Goal: Information Seeking & Learning: Find specific fact

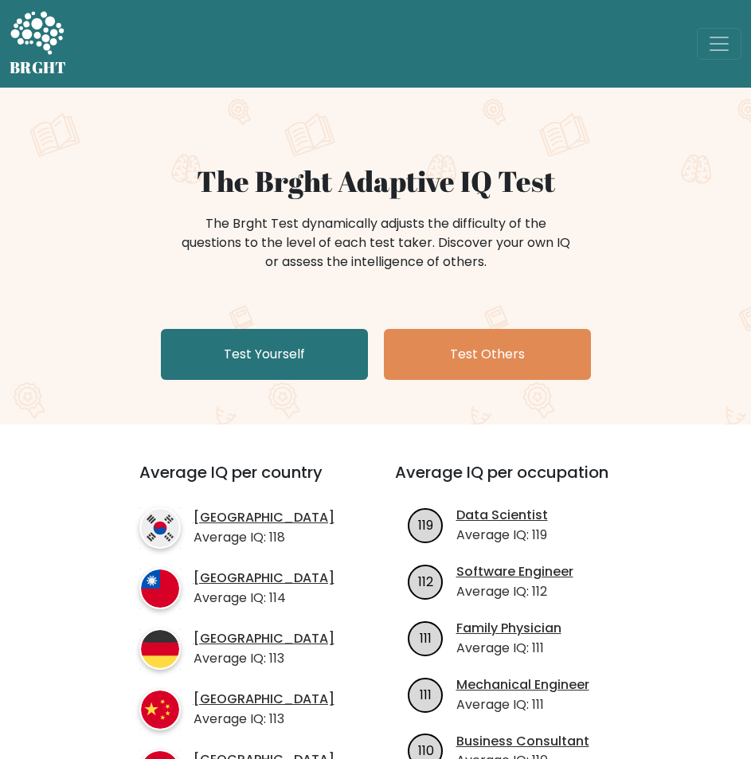
drag, startPoint x: 252, startPoint y: 220, endPoint x: 355, endPoint y: 207, distance: 103.6
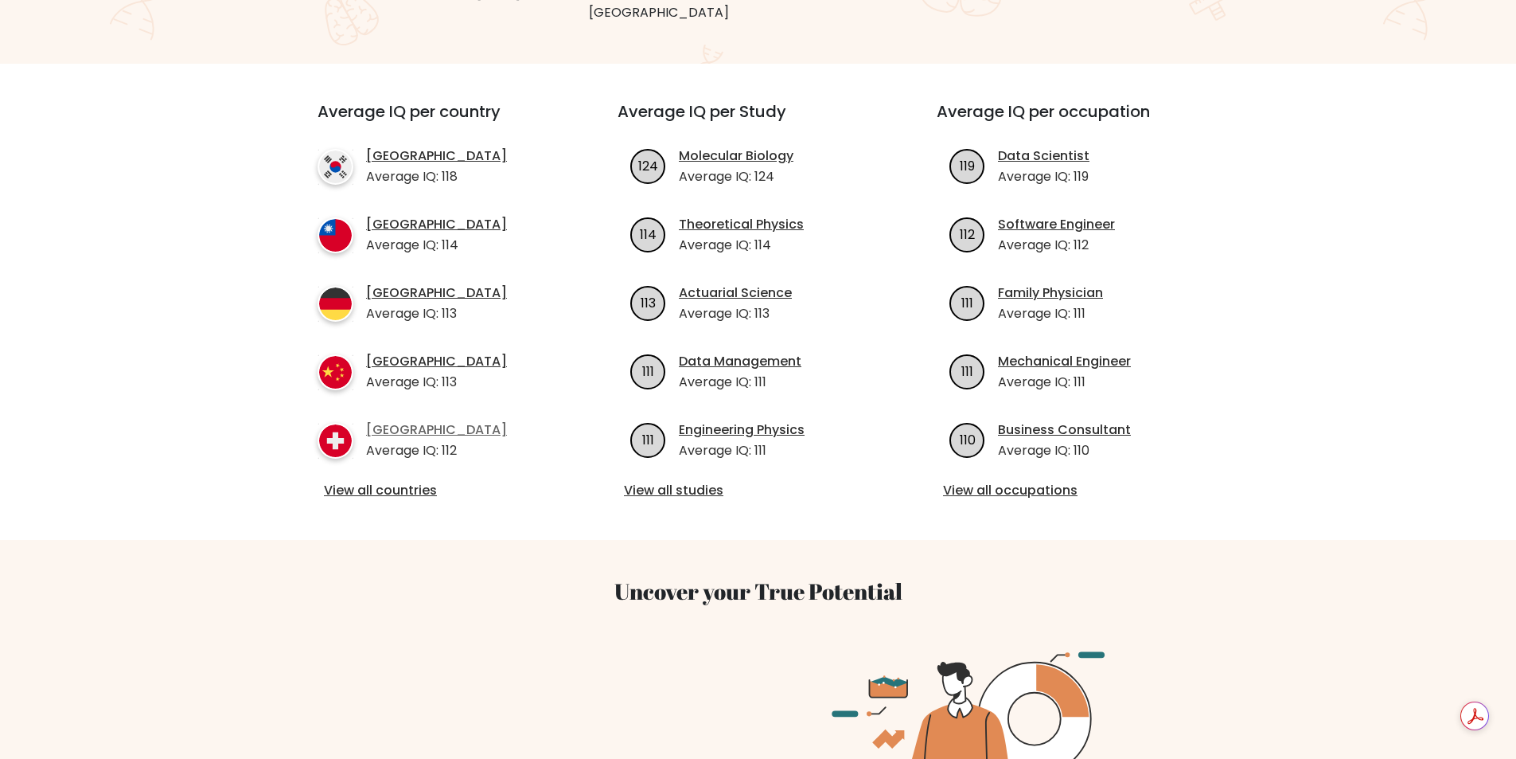
scroll to position [478, 0]
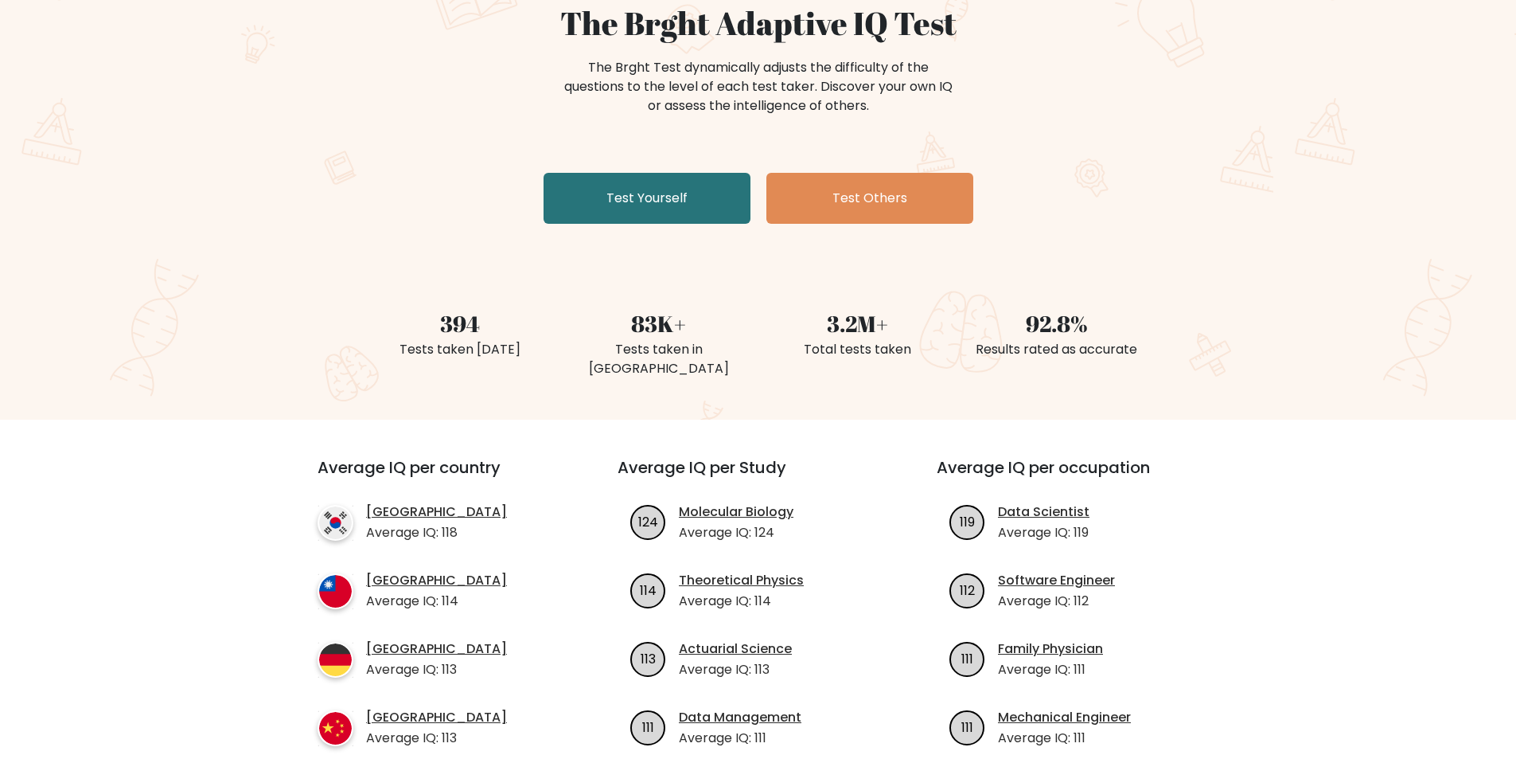
scroll to position [159, 0]
click at [443, 328] on div "394" at bounding box center [460, 323] width 180 height 33
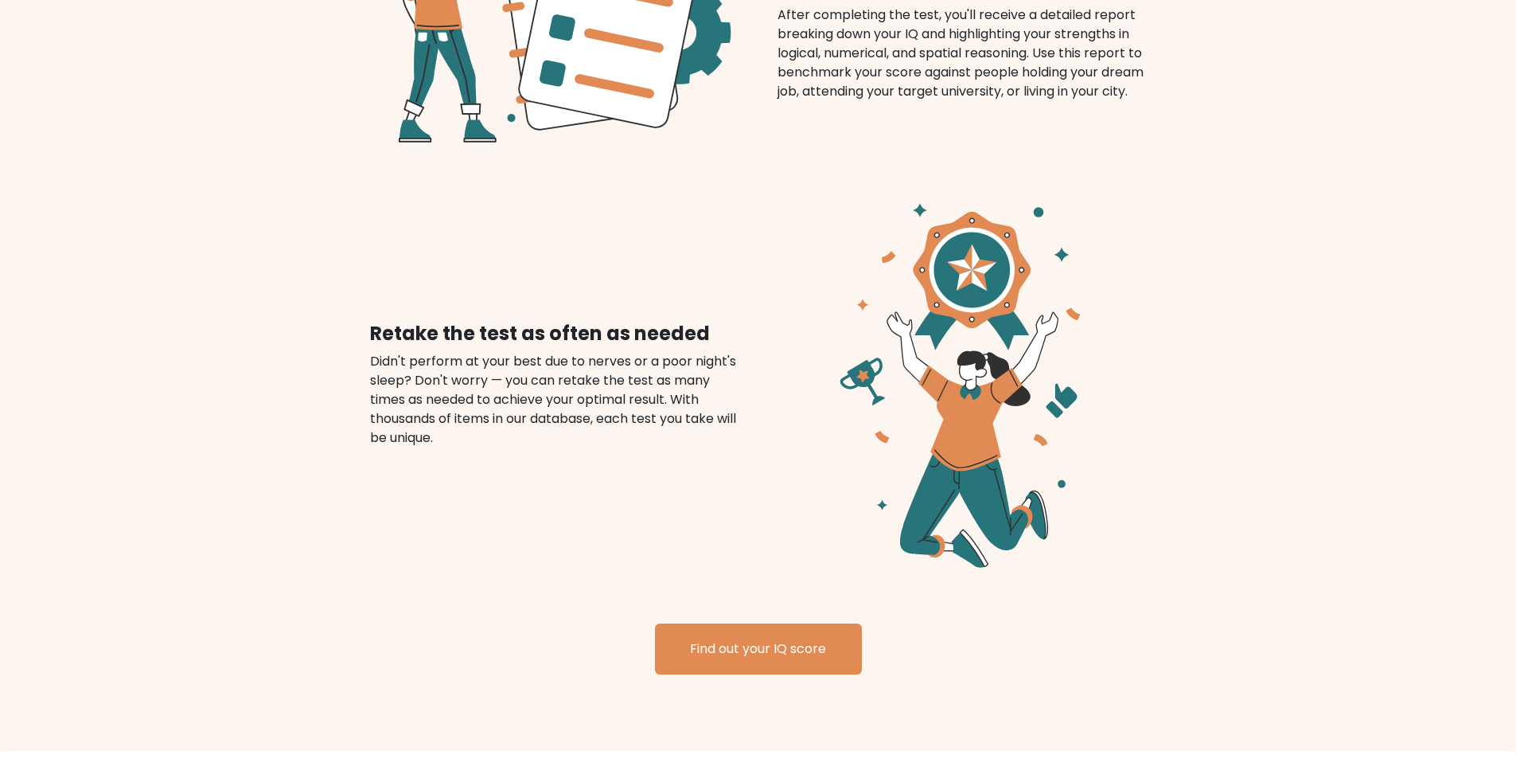
scroll to position [0, 0]
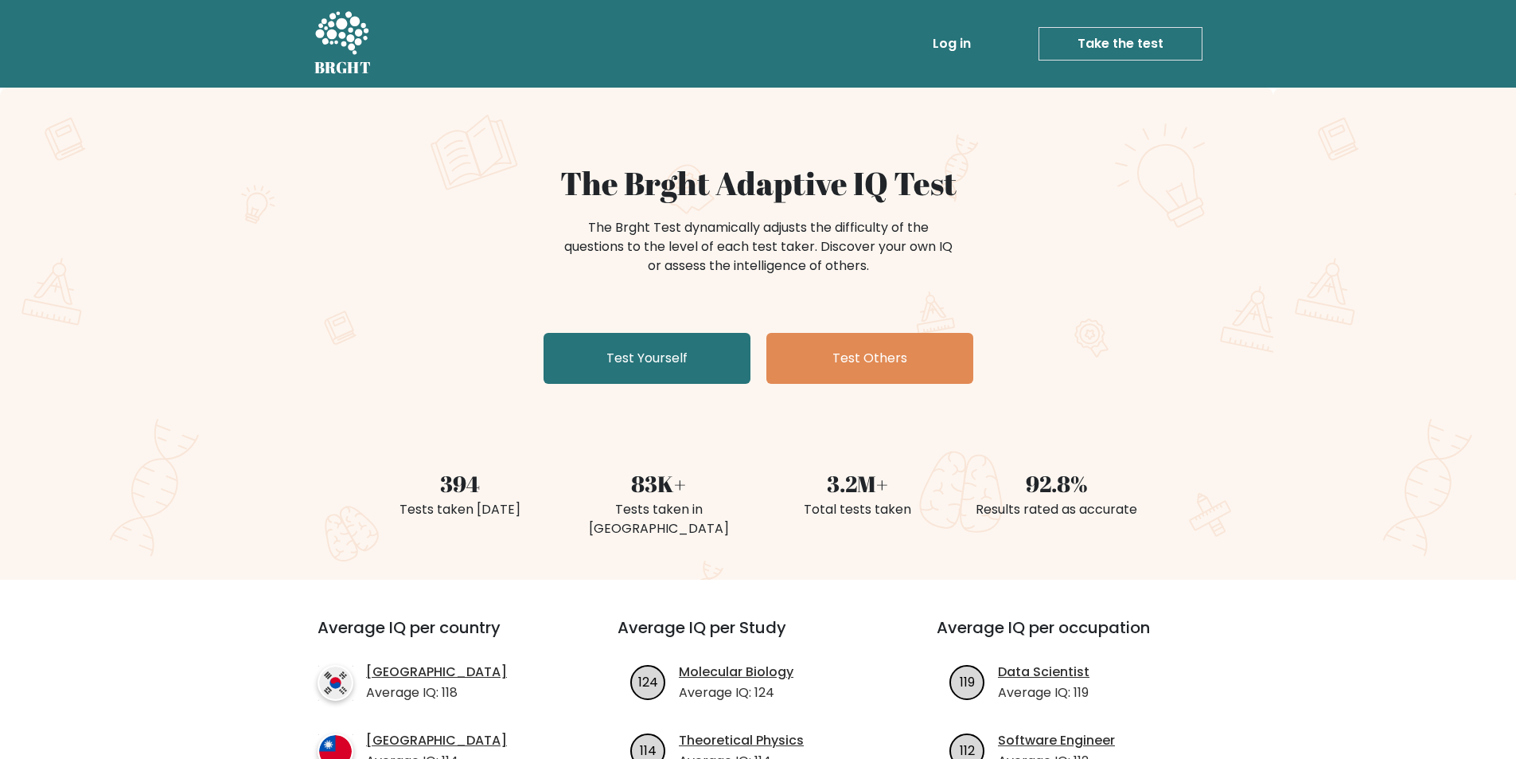
drag, startPoint x: 735, startPoint y: 323, endPoint x: 741, endPoint y: -65, distance: 388.5
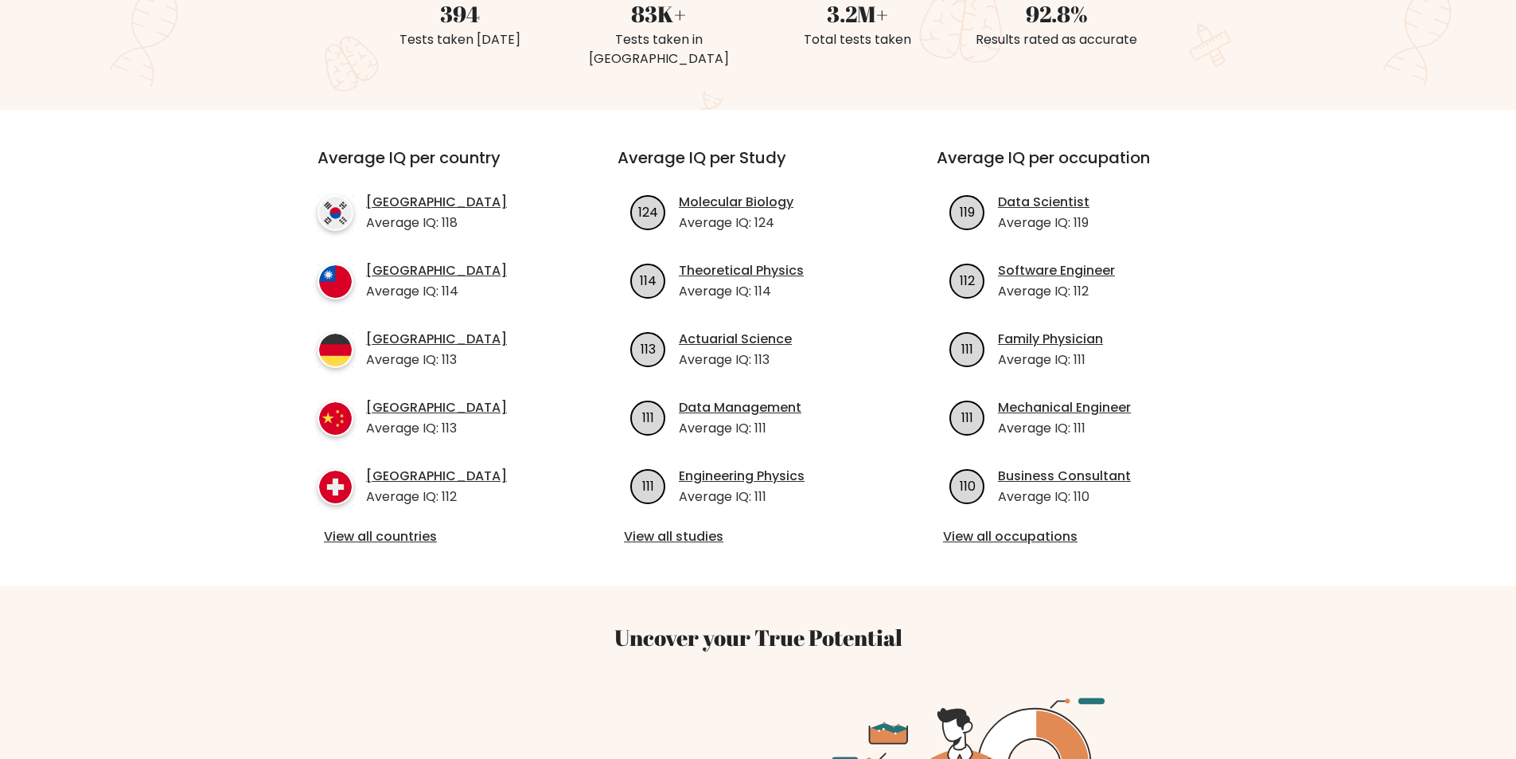
scroll to position [557, 0]
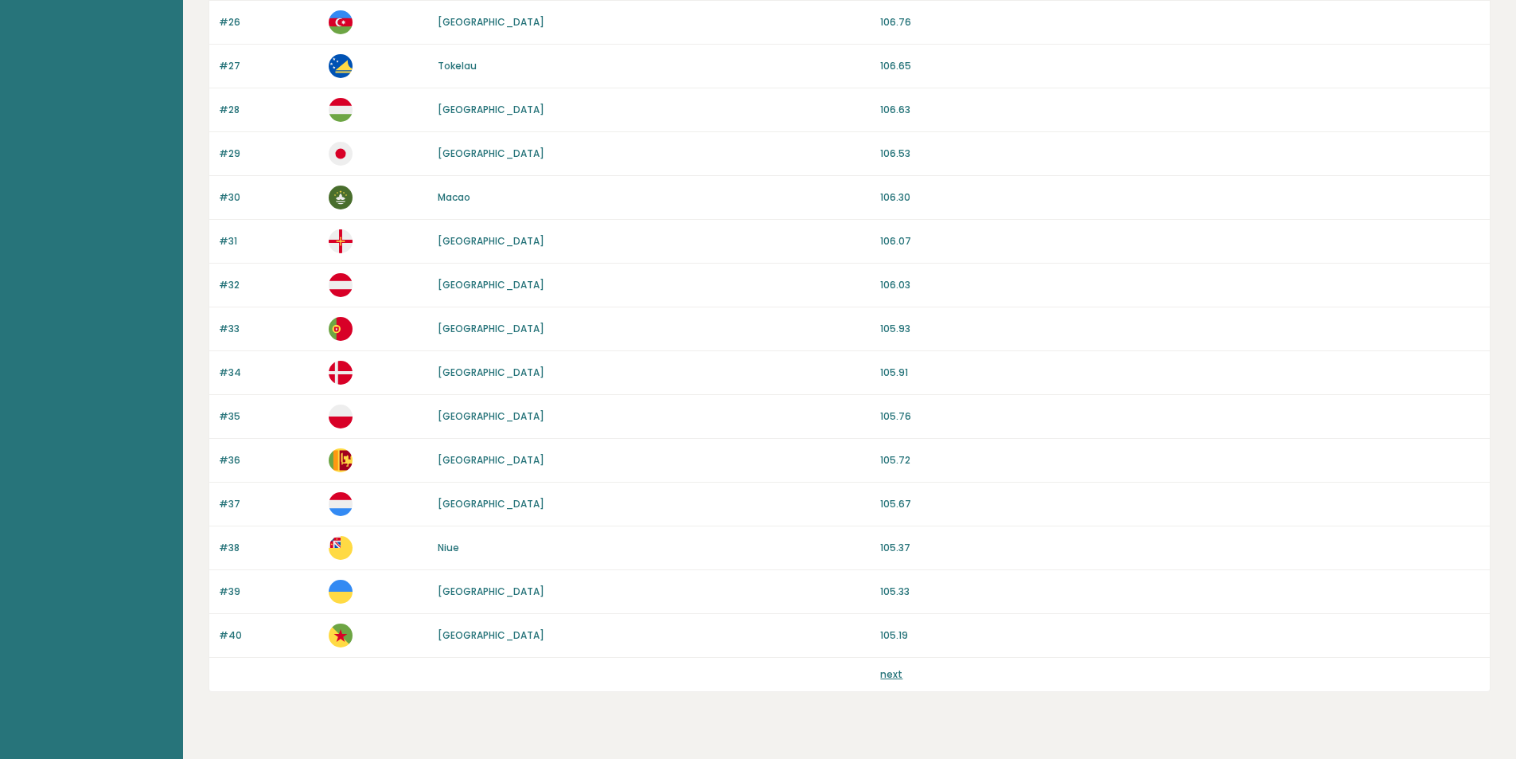
scroll to position [1309, 0]
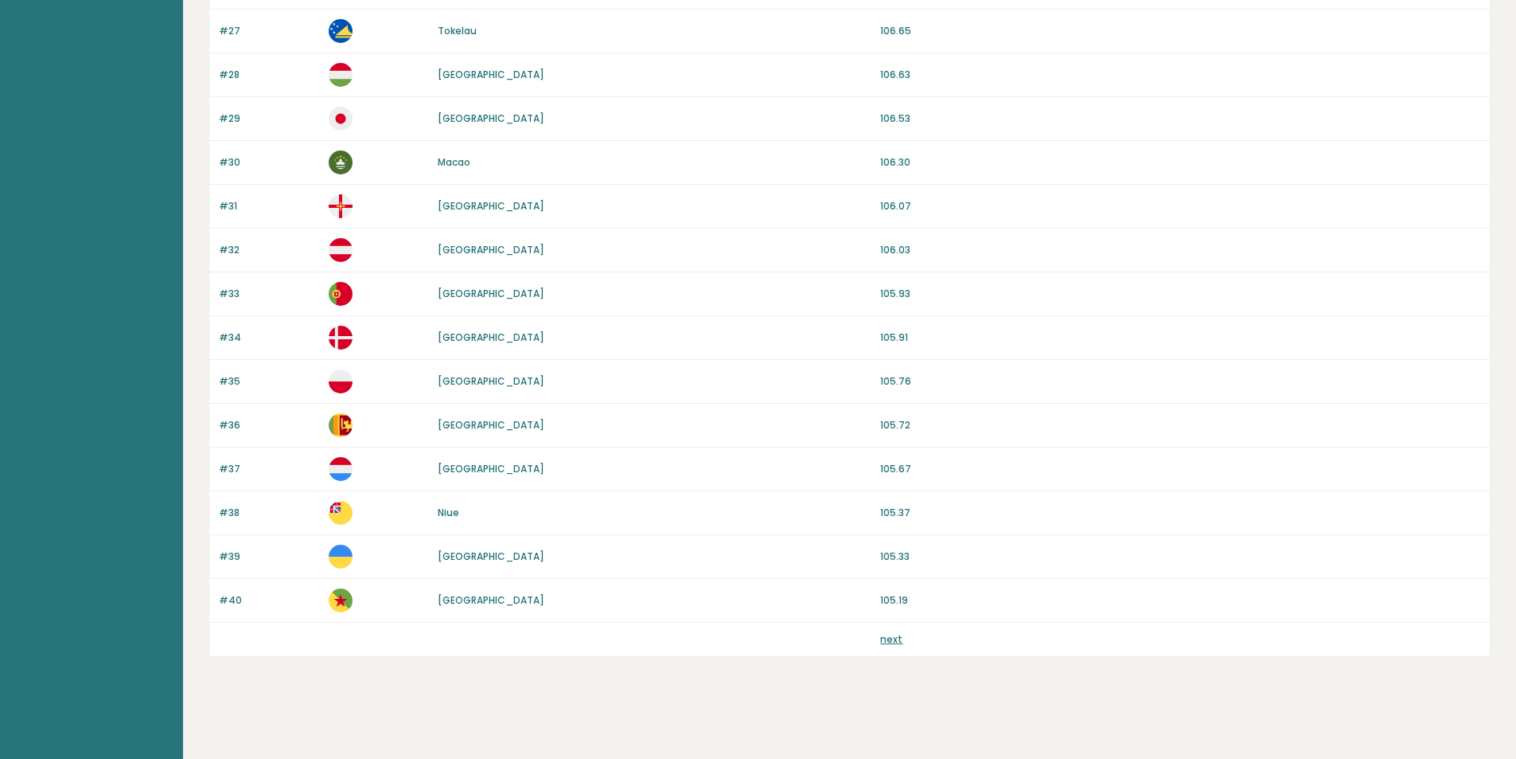
click at [750, 645] on div "next" at bounding box center [849, 638] width 1281 height 33
click at [750, 640] on link "next" at bounding box center [891, 639] width 22 height 14
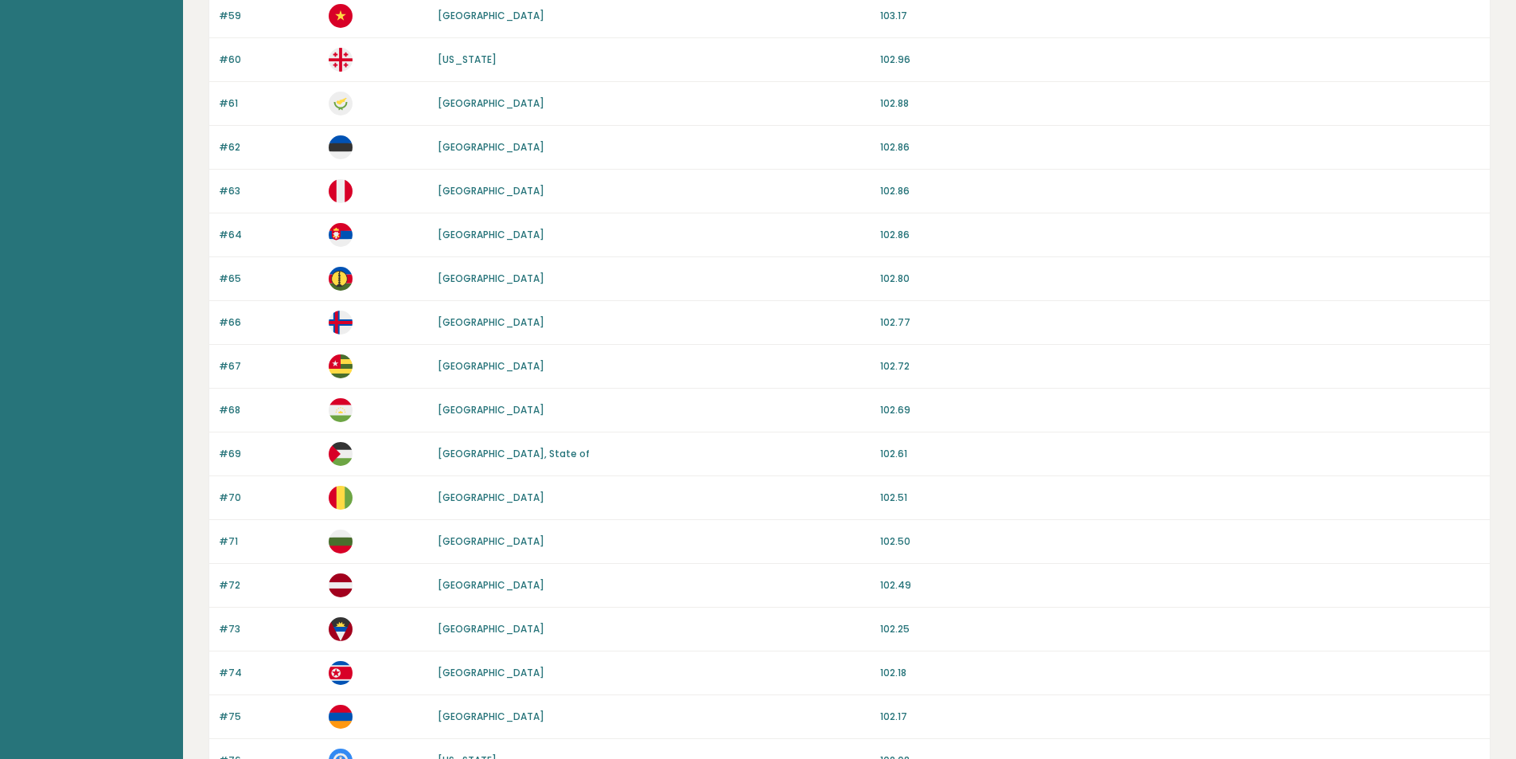
scroll to position [1309, 0]
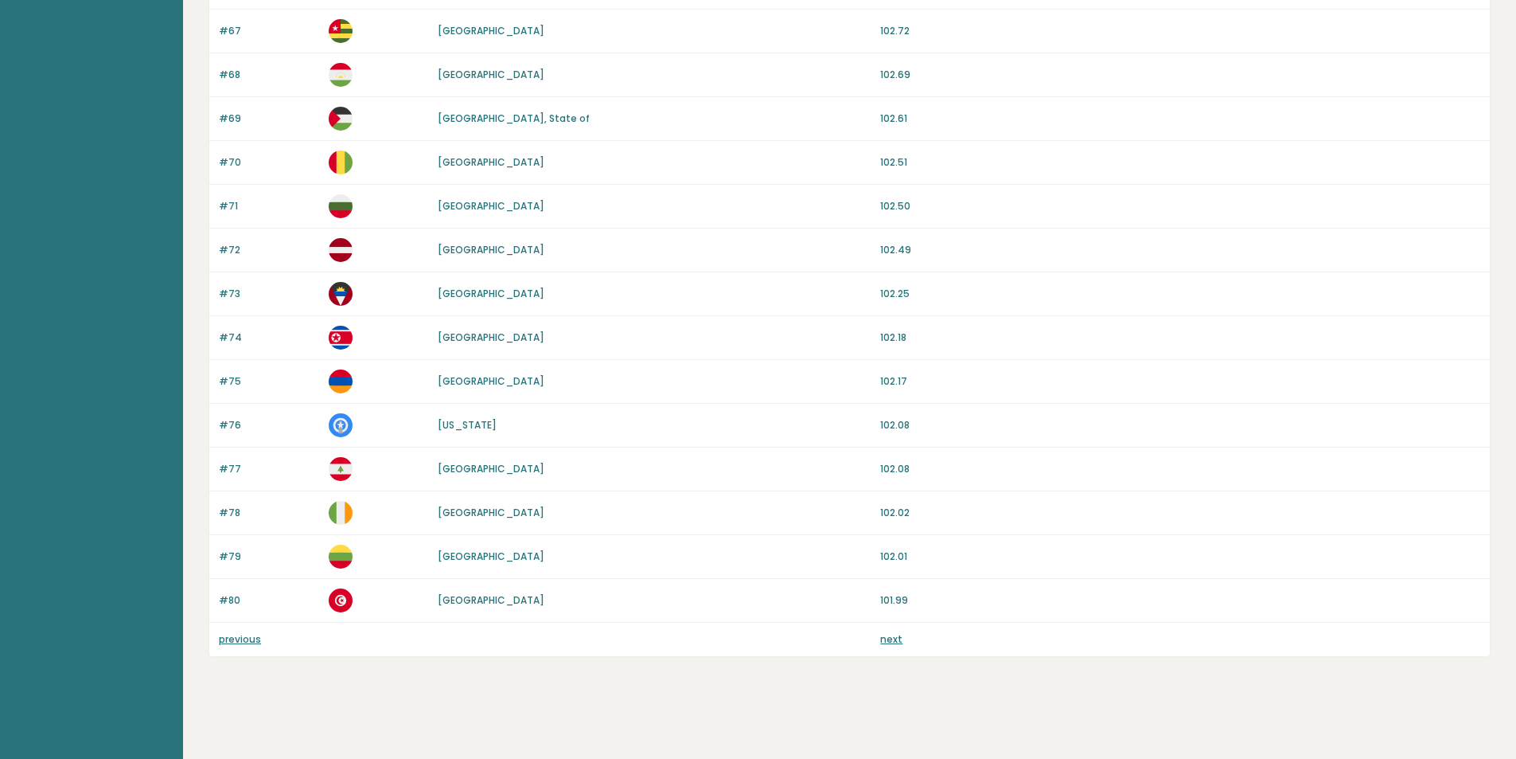
click at [891, 634] on link "next" at bounding box center [891, 639] width 22 height 14
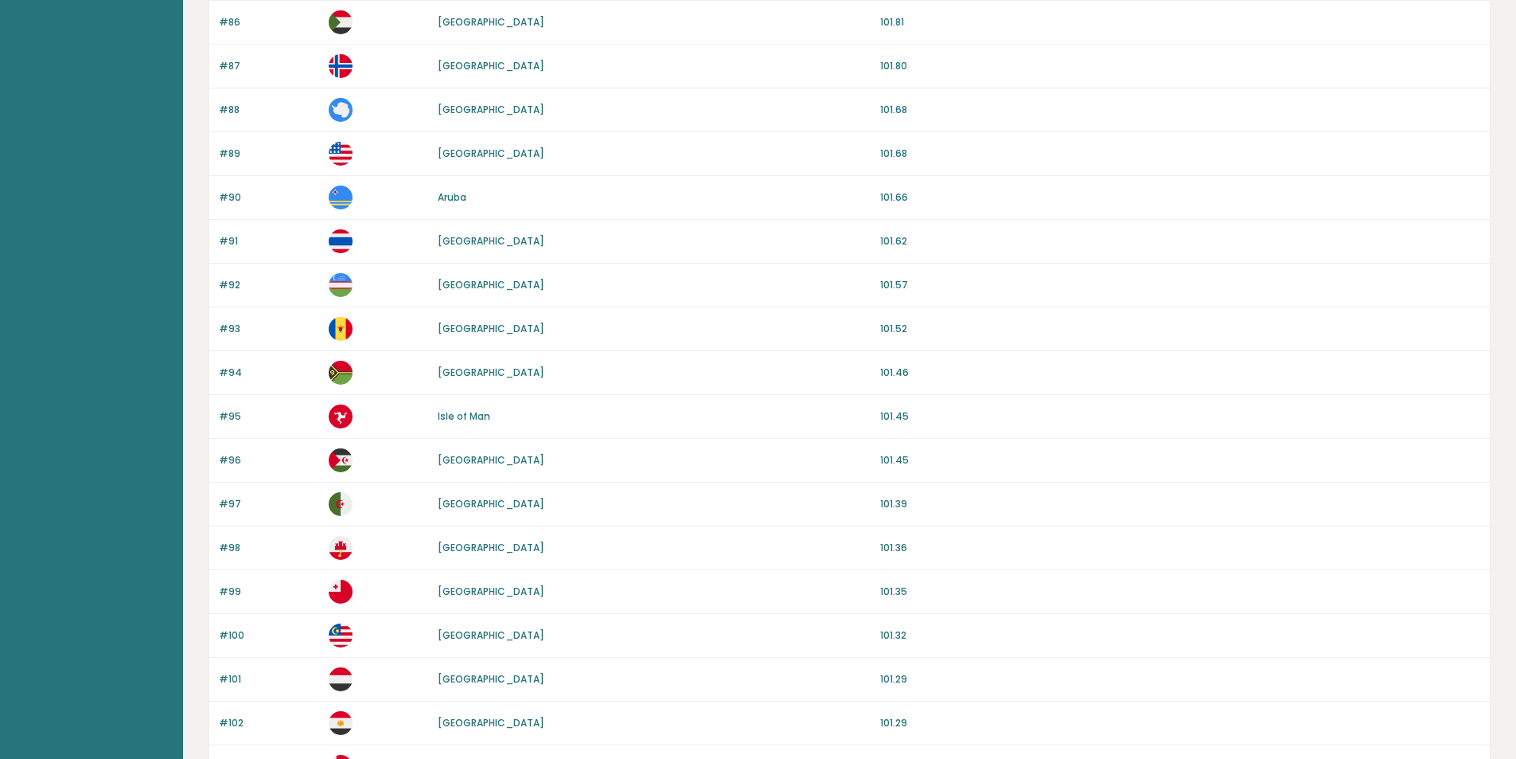
scroll to position [478, 0]
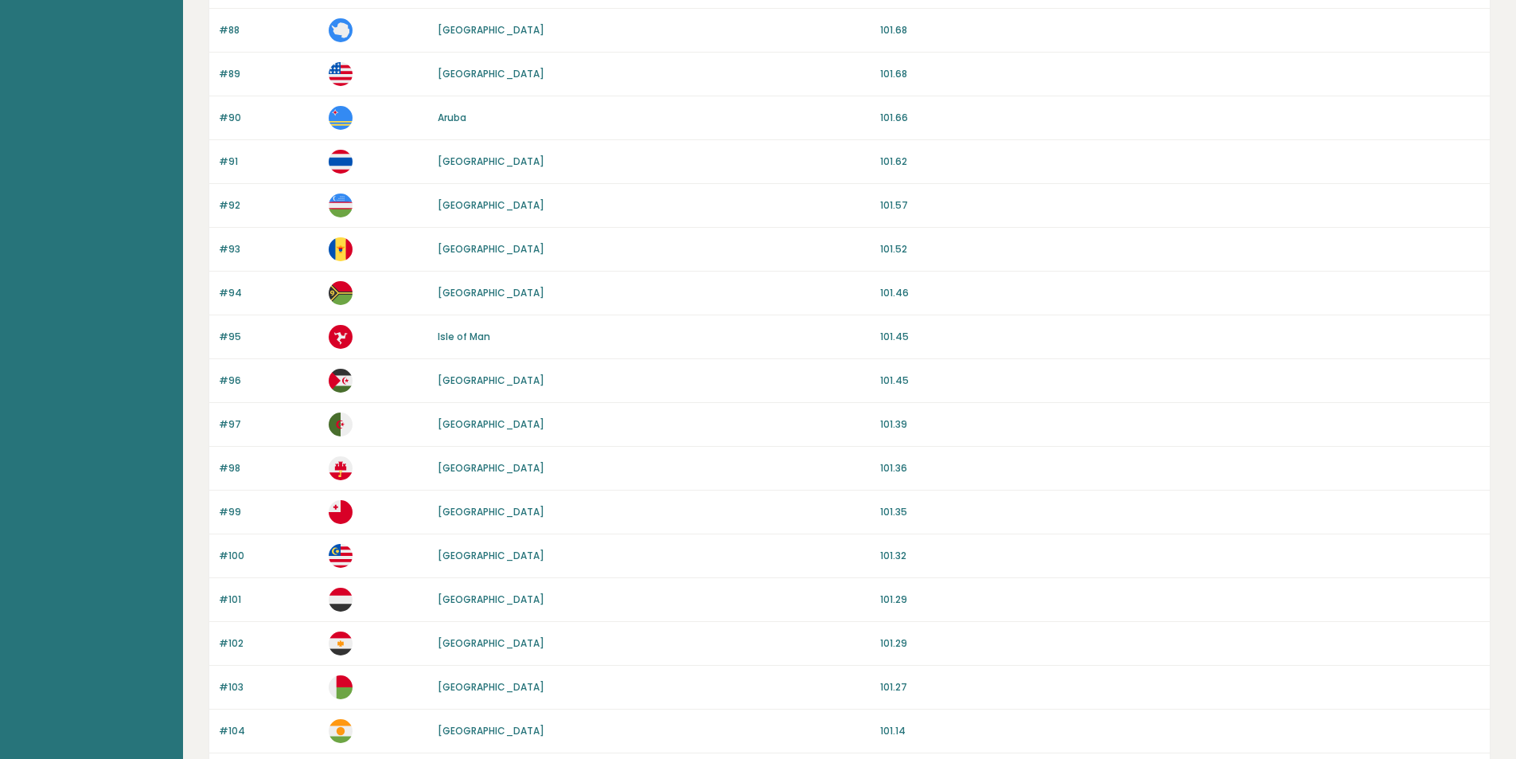
drag, startPoint x: 452, startPoint y: 417, endPoint x: 420, endPoint y: 644, distance: 229.1
click at [420, 644] on p at bounding box center [379, 643] width 100 height 24
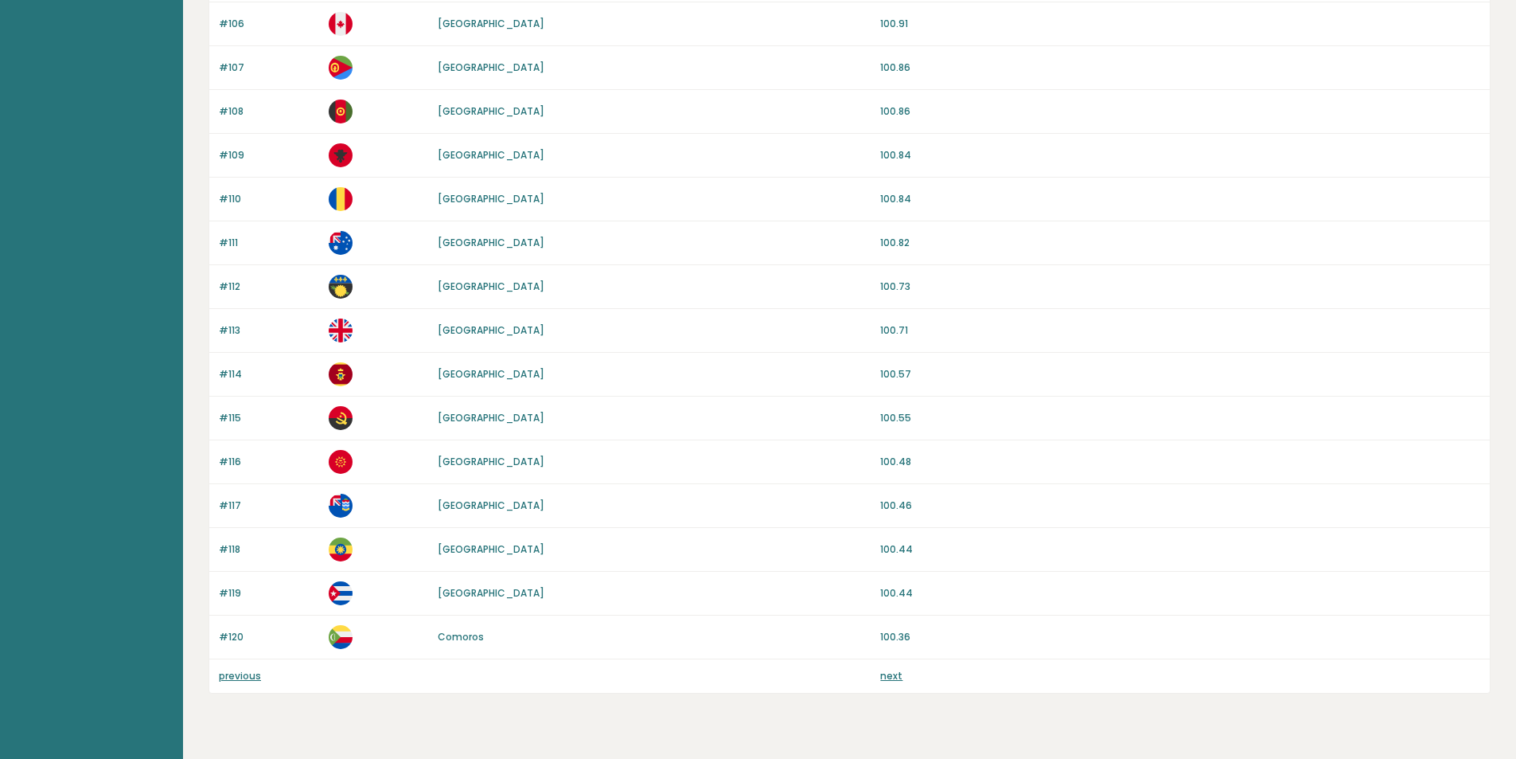
scroll to position [1274, 0]
click at [896, 678] on link "next" at bounding box center [891, 674] width 22 height 14
click at [893, 674] on link "next" at bounding box center [891, 674] width 22 height 14
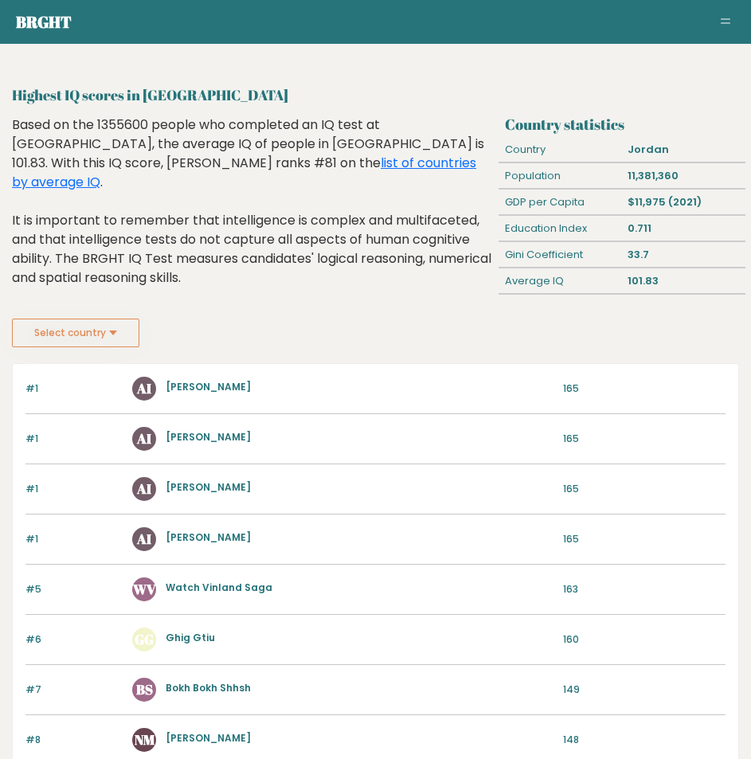
click at [298, 128] on div "Based on the 1355600 people who completed an IQ test at [GEOGRAPHIC_DATA], the …" at bounding box center [252, 213] width 481 height 196
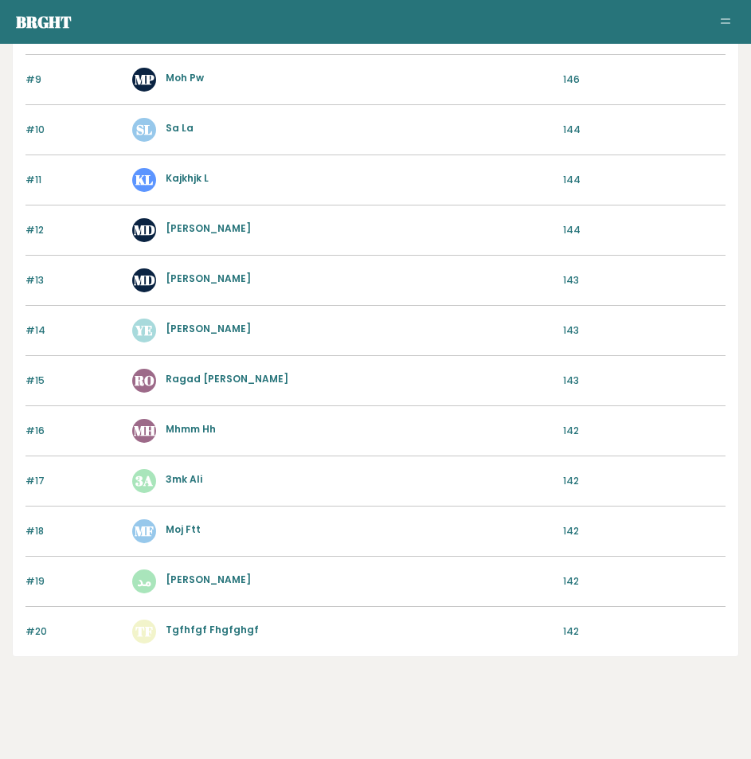
drag, startPoint x: 348, startPoint y: 134, endPoint x: 265, endPoint y: 443, distance: 319.7
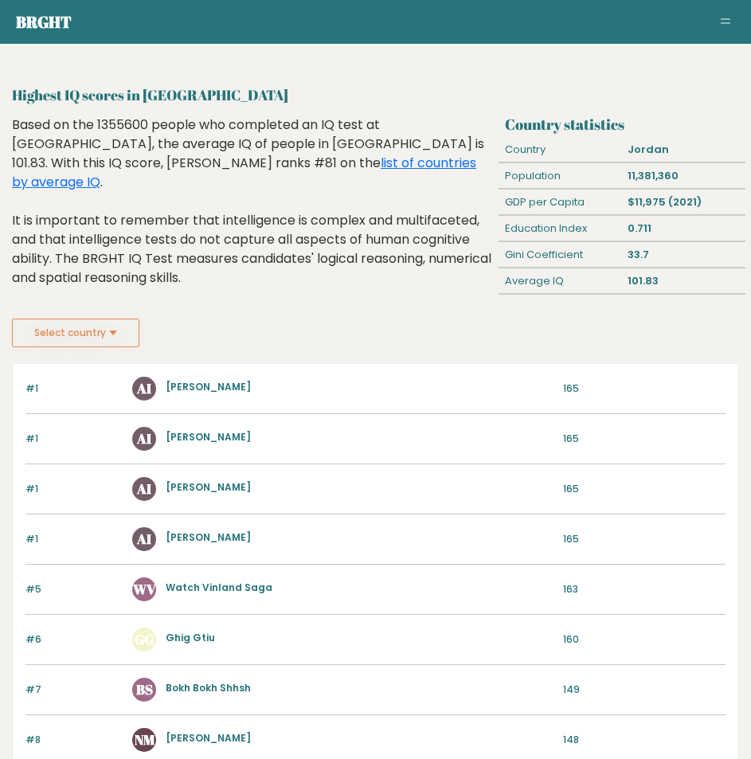
drag, startPoint x: 265, startPoint y: 443, endPoint x: 236, endPoint y: 272, distance: 172.9
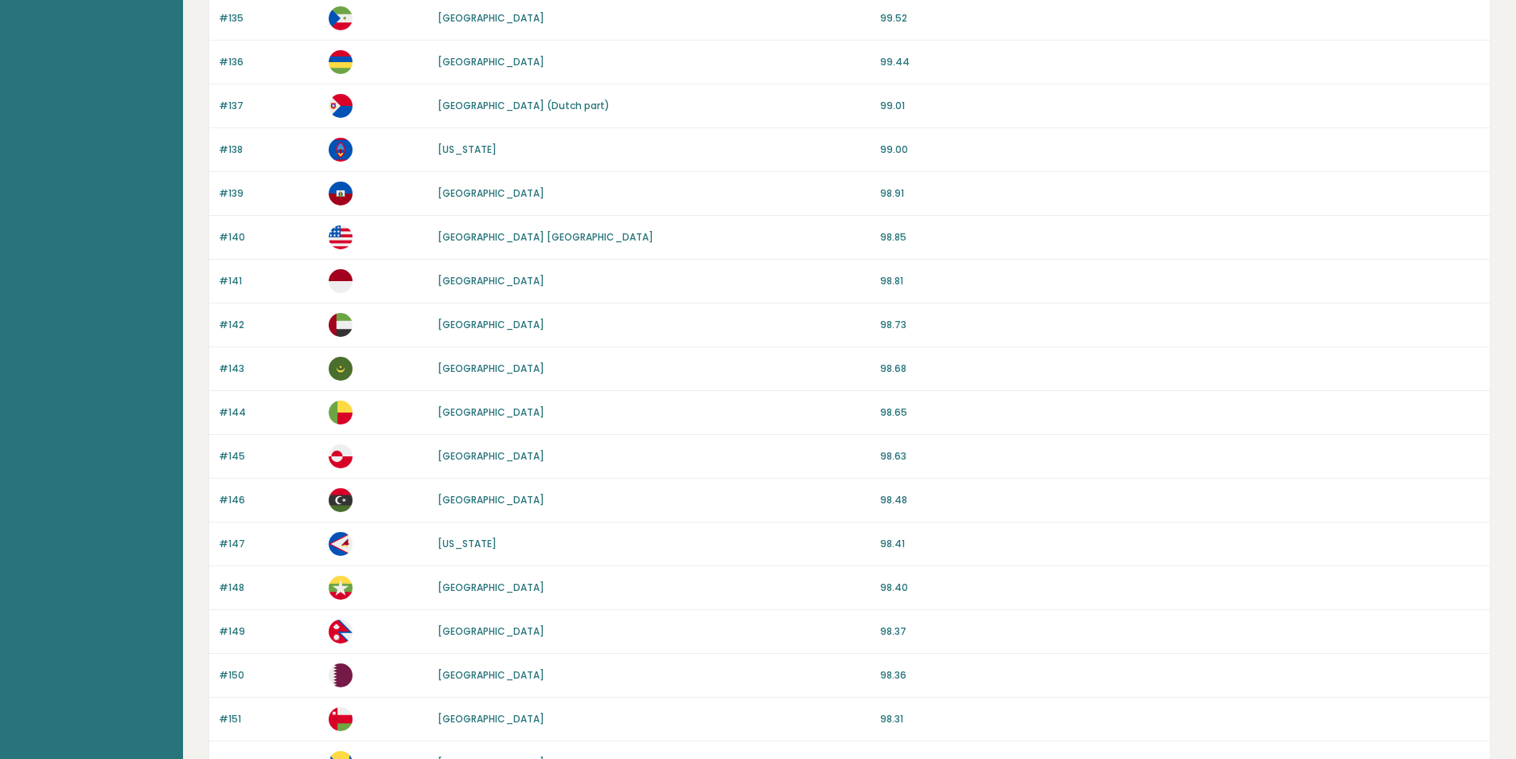
scroll to position [1309, 0]
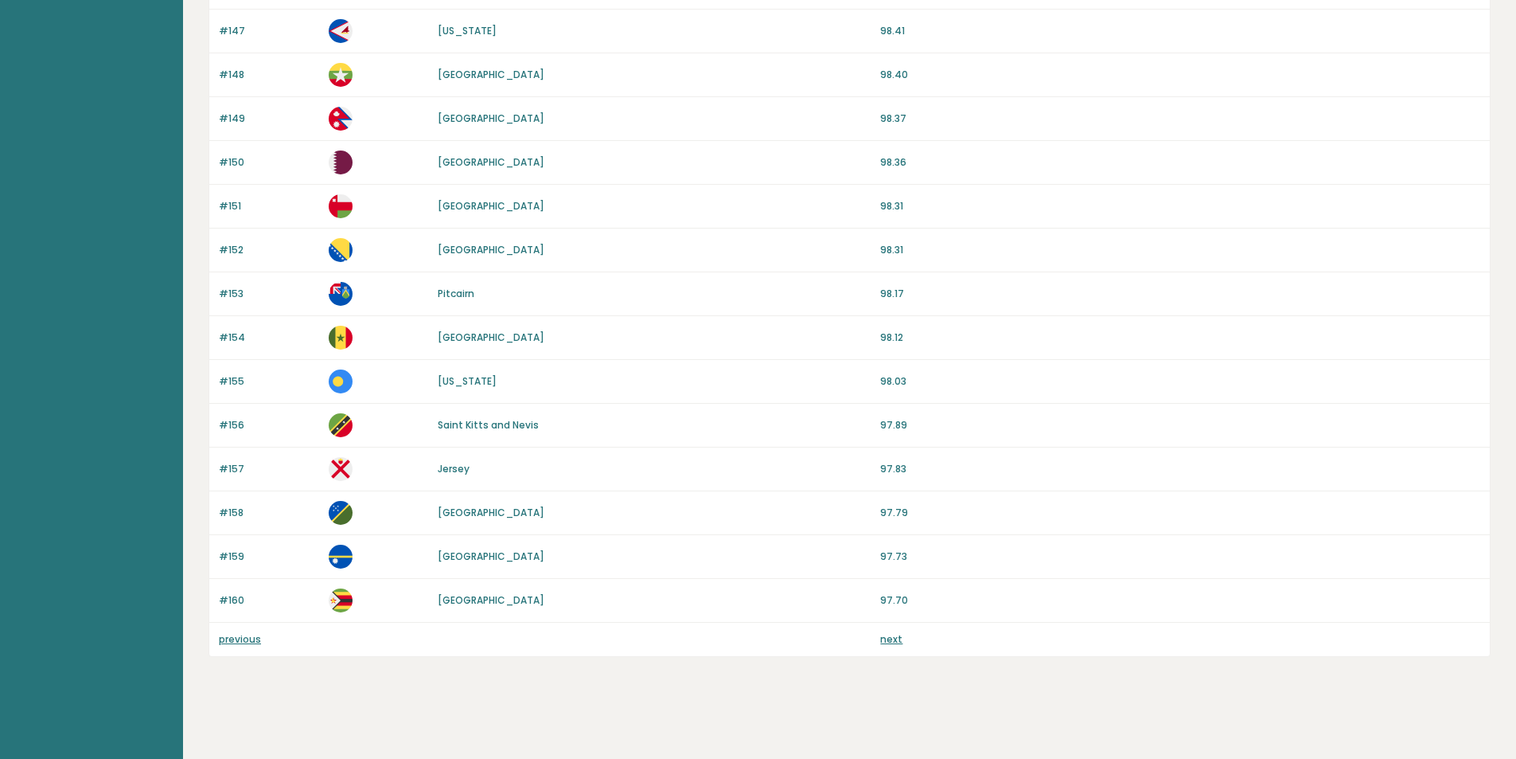
click at [896, 636] on link "next" at bounding box center [891, 639] width 22 height 14
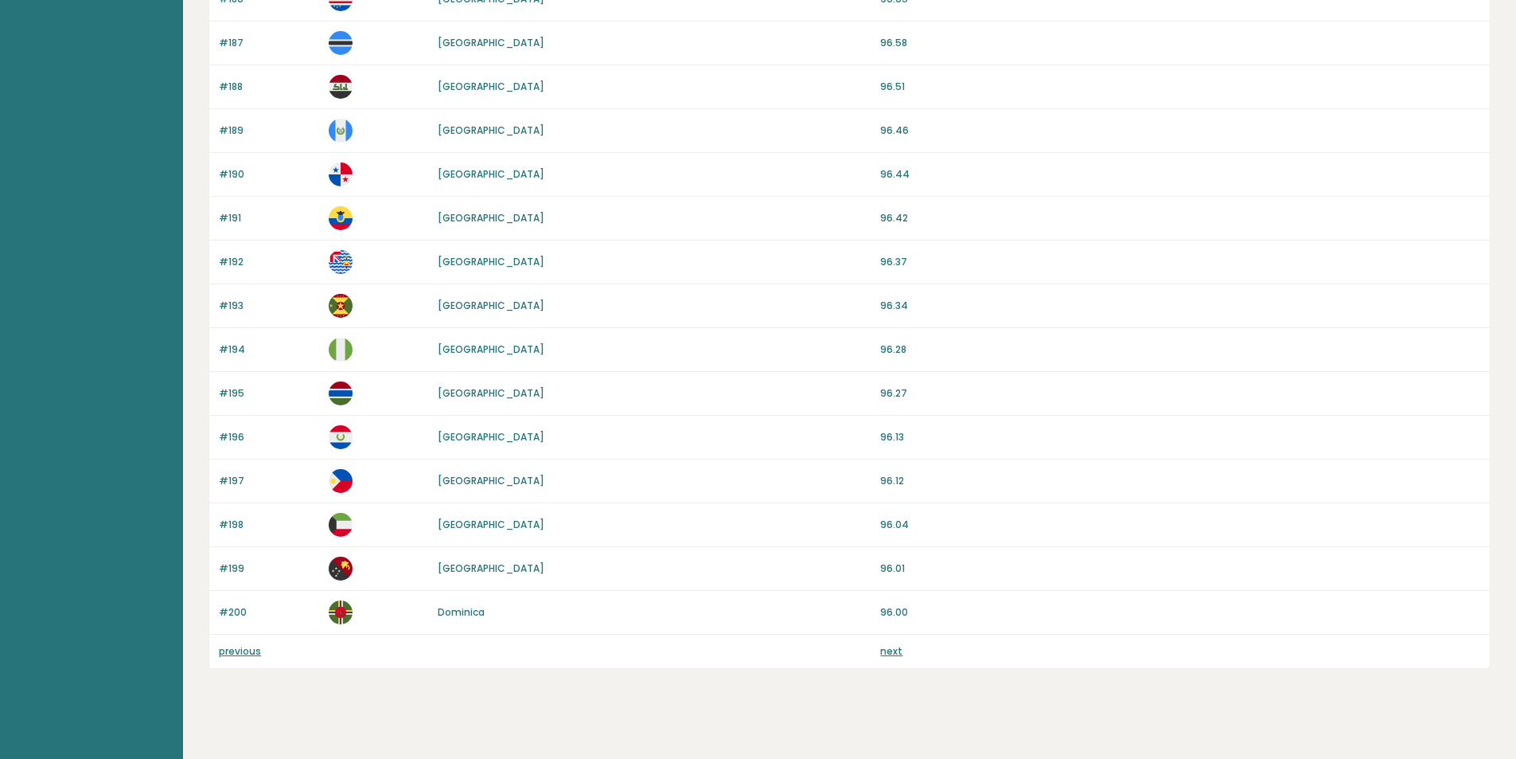
scroll to position [1309, 0]
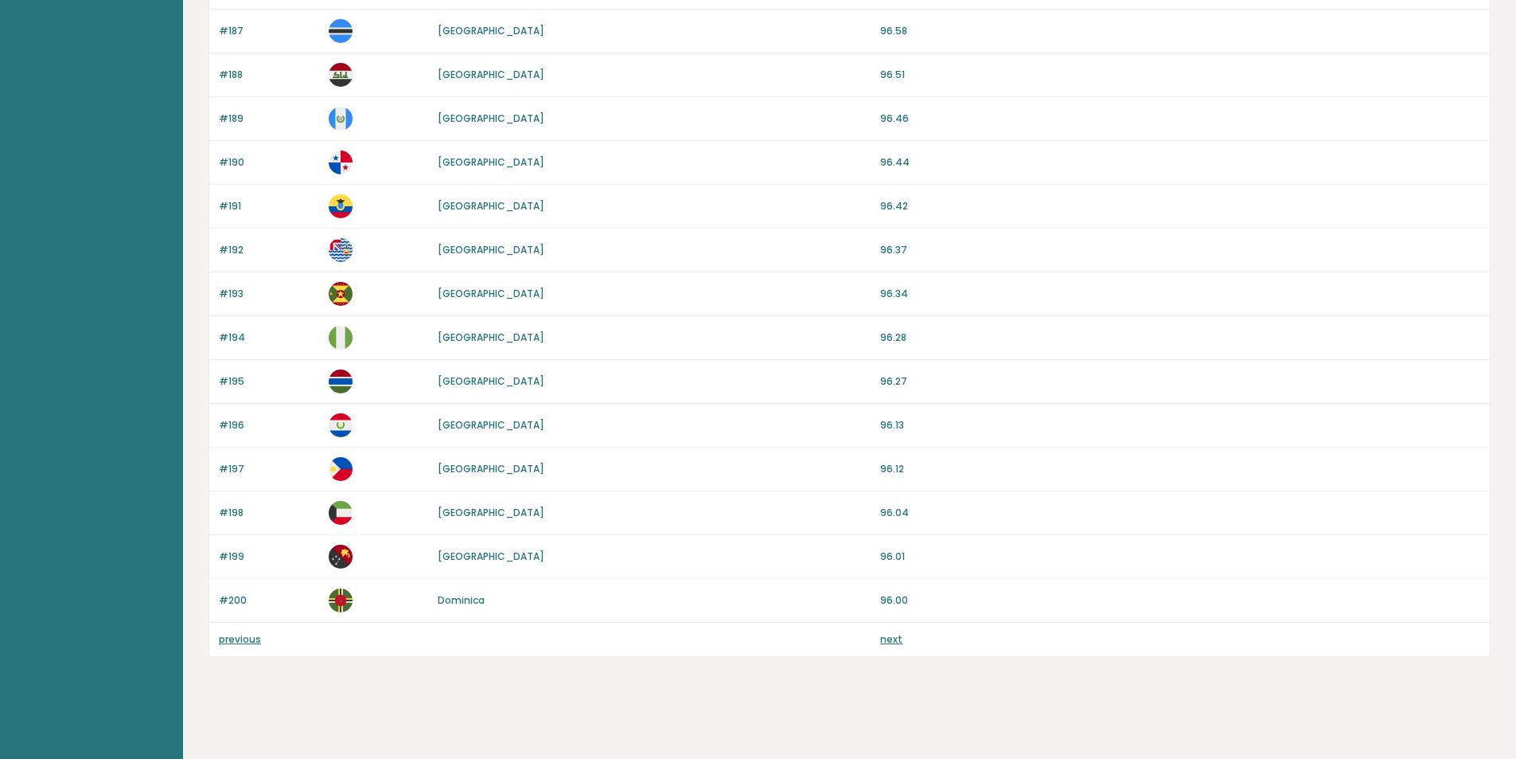
click at [895, 638] on link "next" at bounding box center [891, 639] width 22 height 14
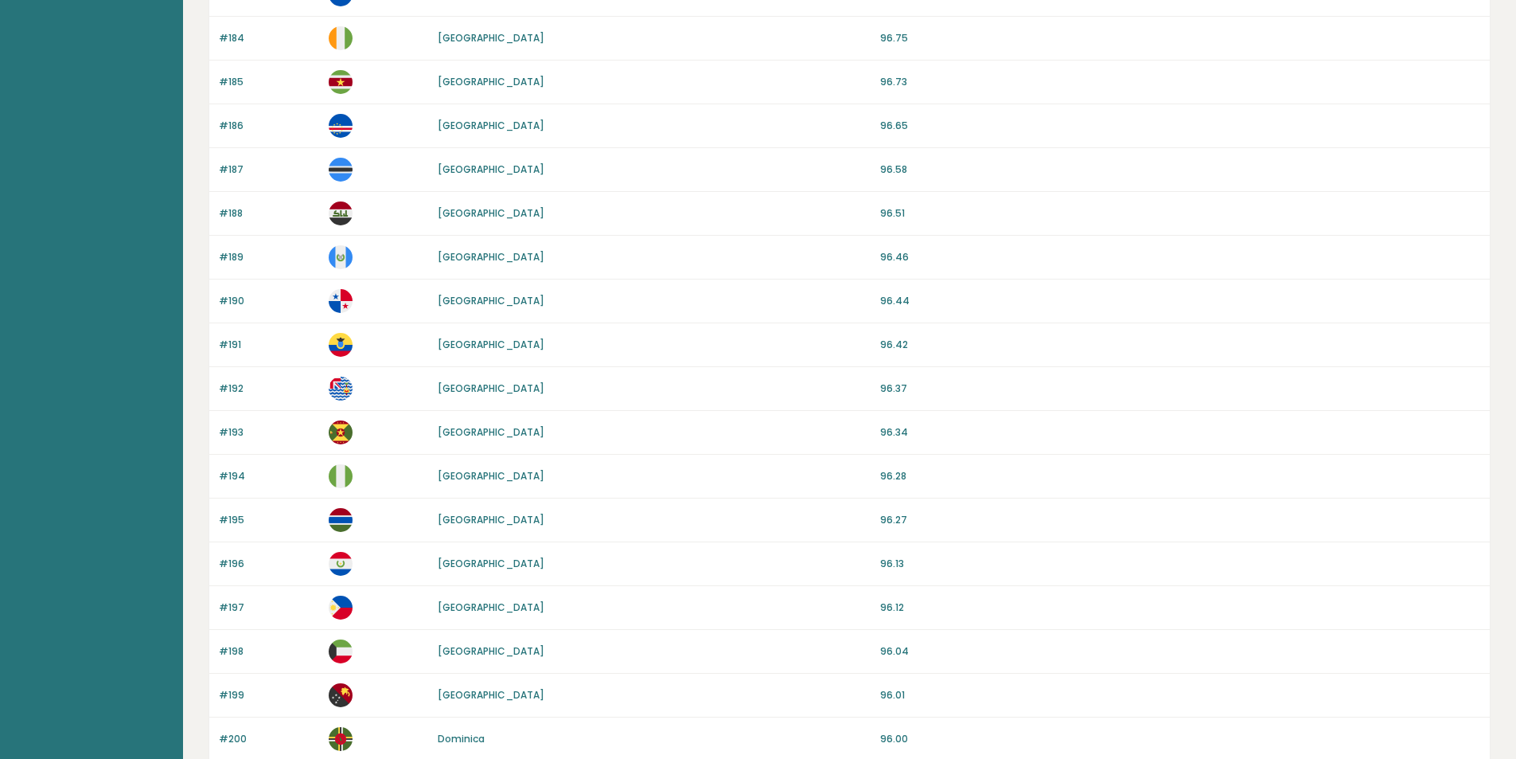
scroll to position [751, 0]
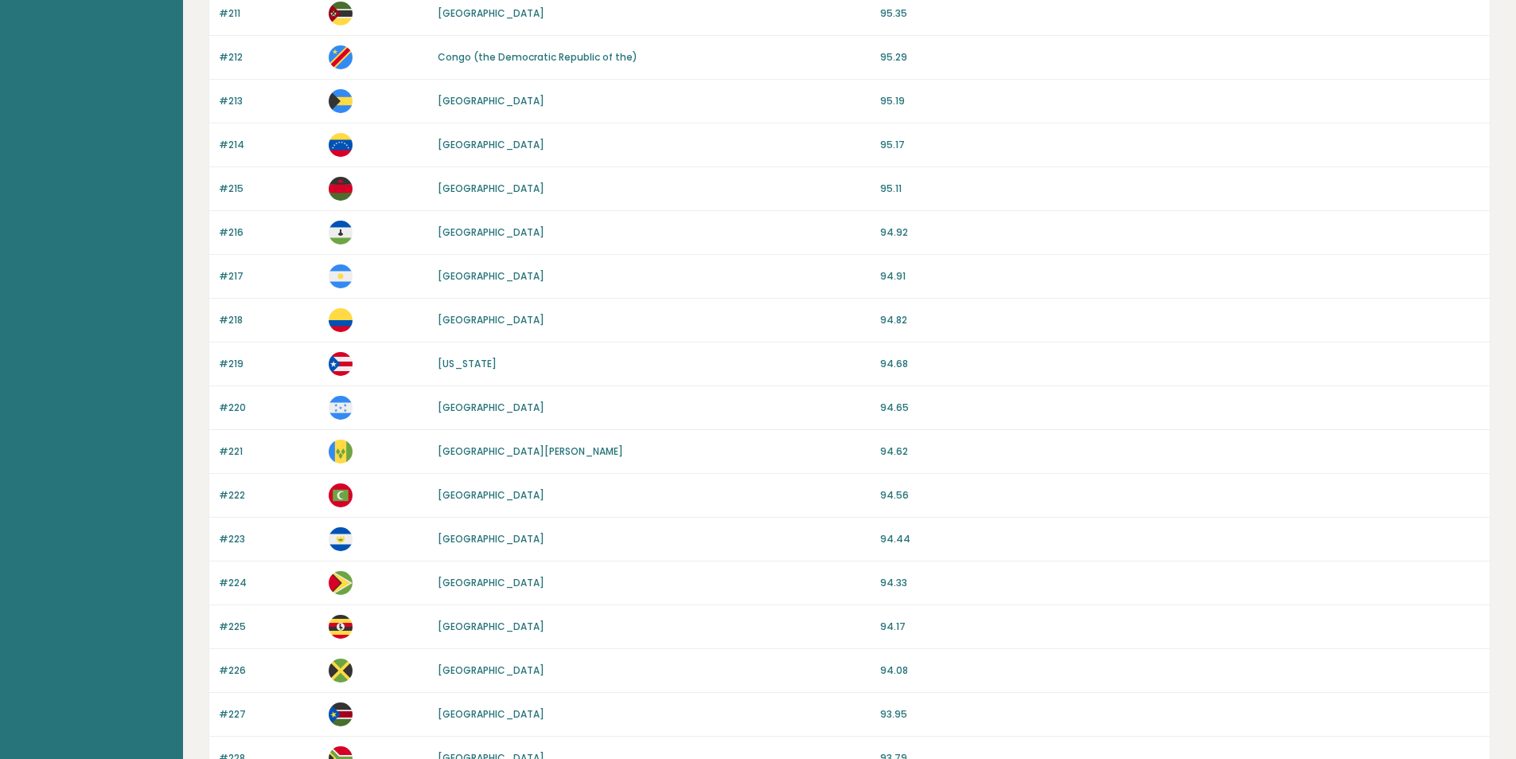
scroll to position [1046, 0]
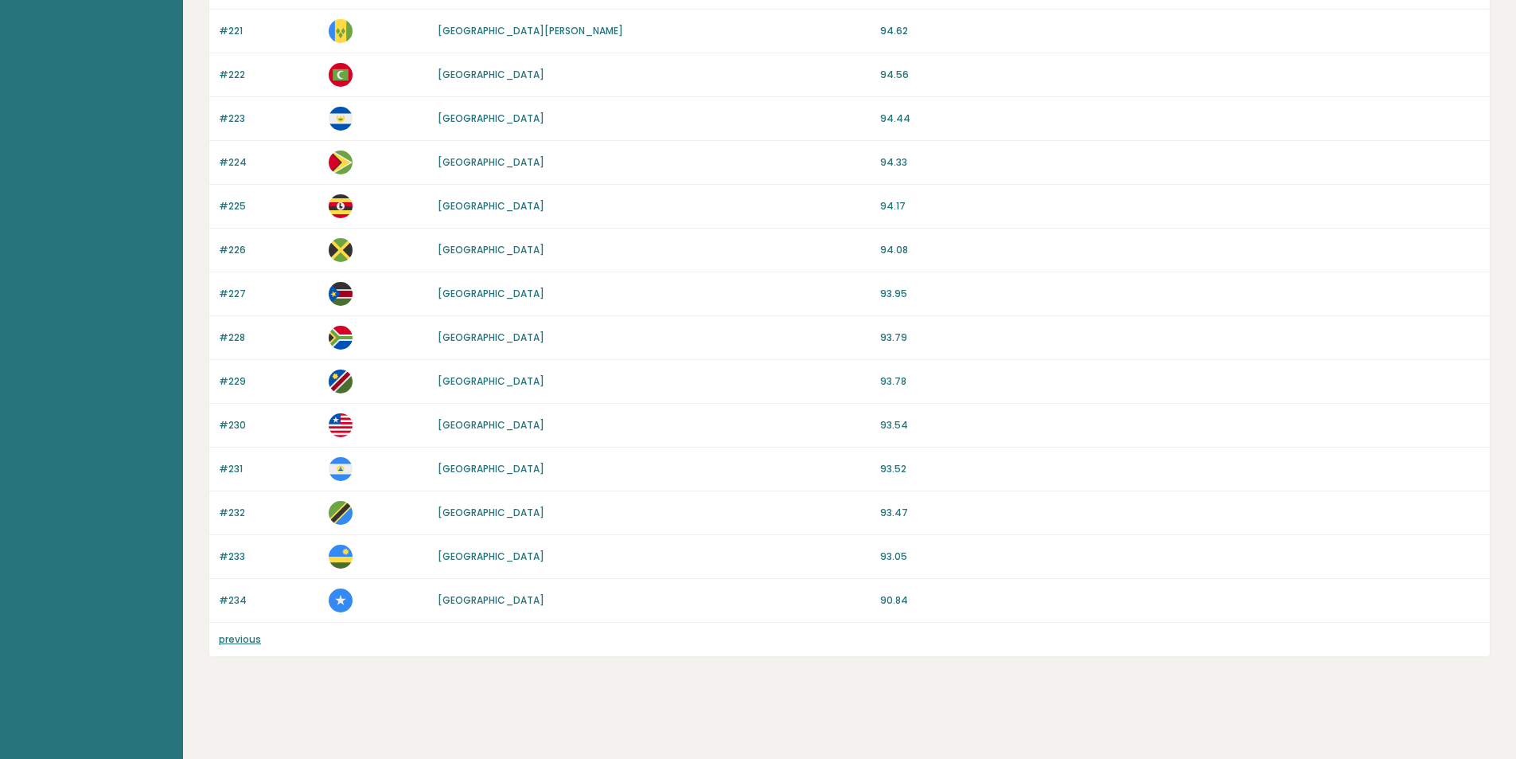
click at [245, 637] on link "previous" at bounding box center [240, 639] width 42 height 14
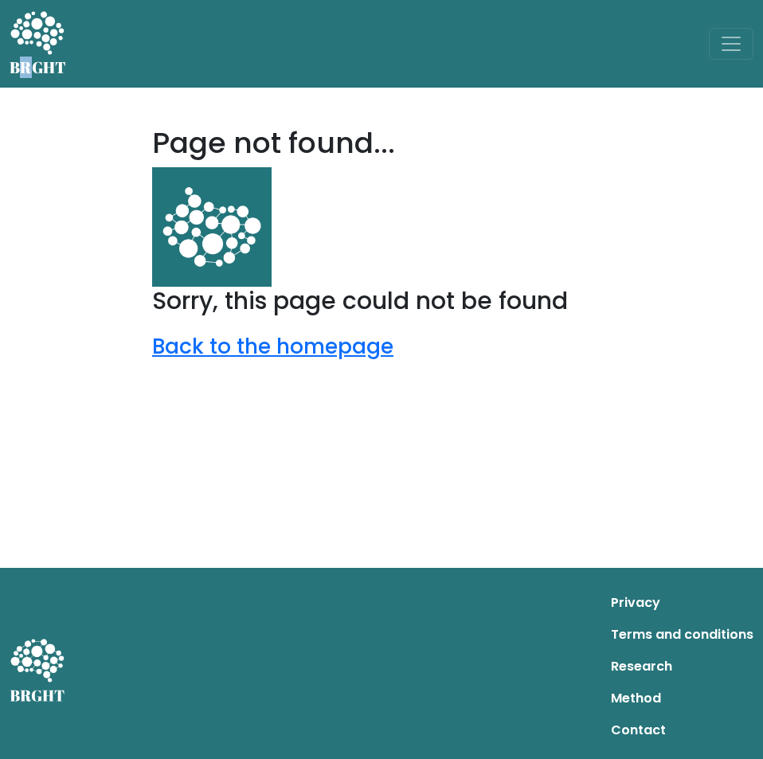
click at [26, 170] on body "BRGHT BRGHT Page not found... Sorry, this page could not be found Back to the h…" at bounding box center [381, 379] width 763 height 759
click at [232, 352] on link "Back to the homepage" at bounding box center [272, 345] width 241 height 29
click at [728, 40] on span "Toggle navigation" at bounding box center [731, 44] width 24 height 24
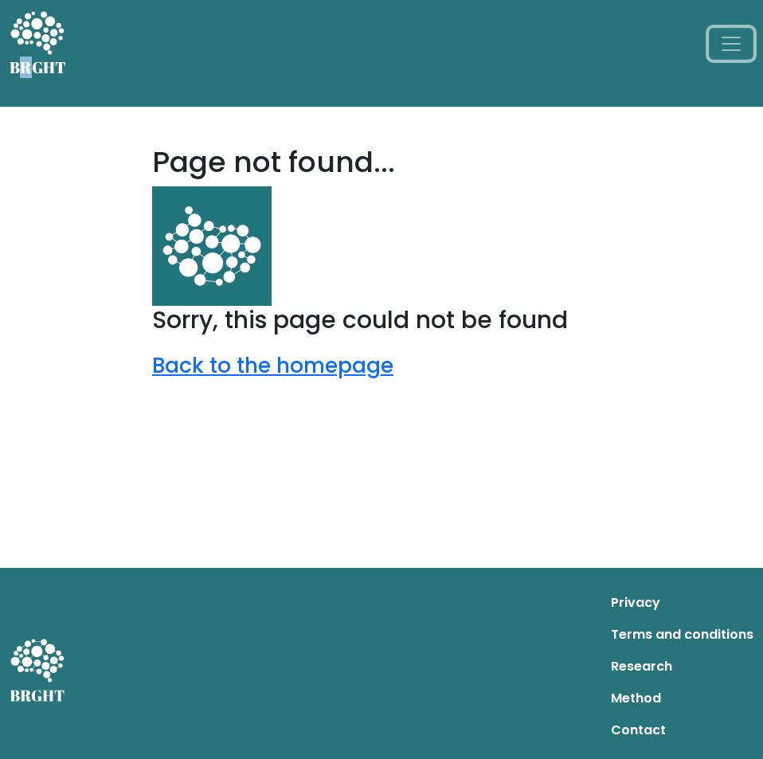
click at [728, 40] on span "Toggle navigation" at bounding box center [731, 44] width 24 height 24
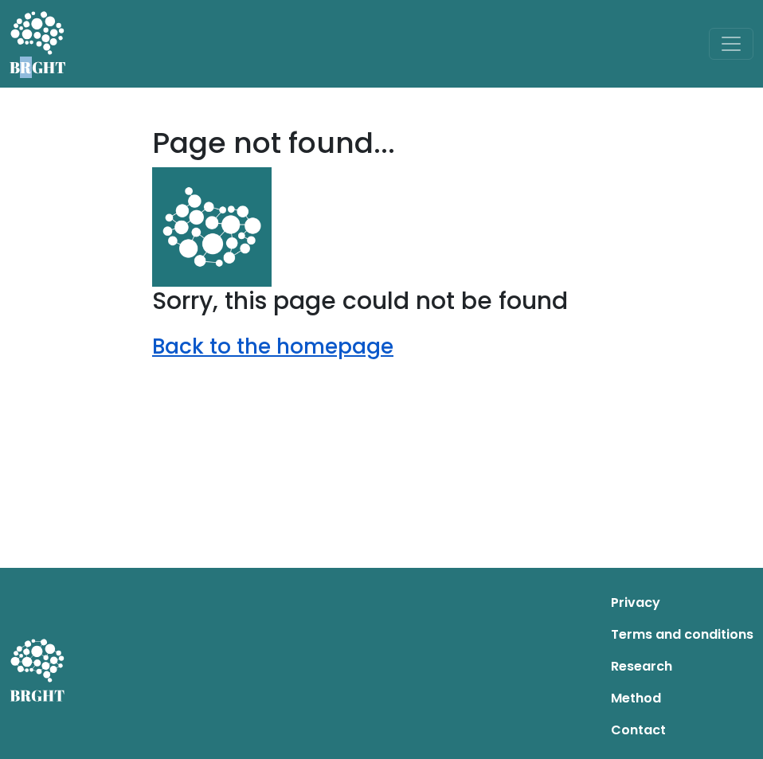
click at [311, 344] on link "Back to the homepage" at bounding box center [272, 345] width 241 height 29
drag, startPoint x: 405, startPoint y: 159, endPoint x: 426, endPoint y: 301, distance: 143.2
drag, startPoint x: 426, startPoint y: 301, endPoint x: 415, endPoint y: 197, distance: 104.9
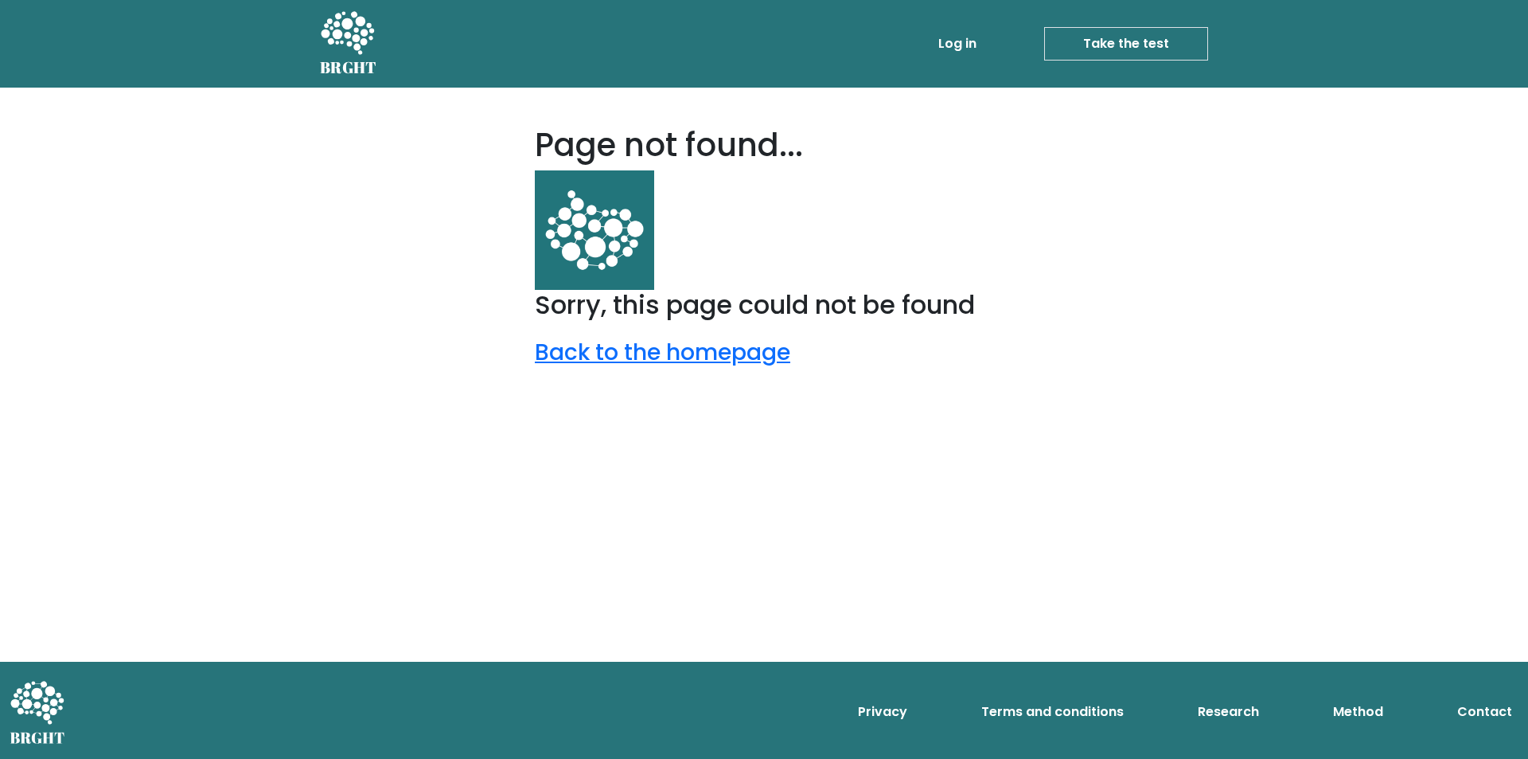
click at [370, 44] on icon at bounding box center [347, 34] width 55 height 48
click at [712, 353] on link "Back to the homepage" at bounding box center [663, 352] width 256 height 31
